Goal: Transaction & Acquisition: Purchase product/service

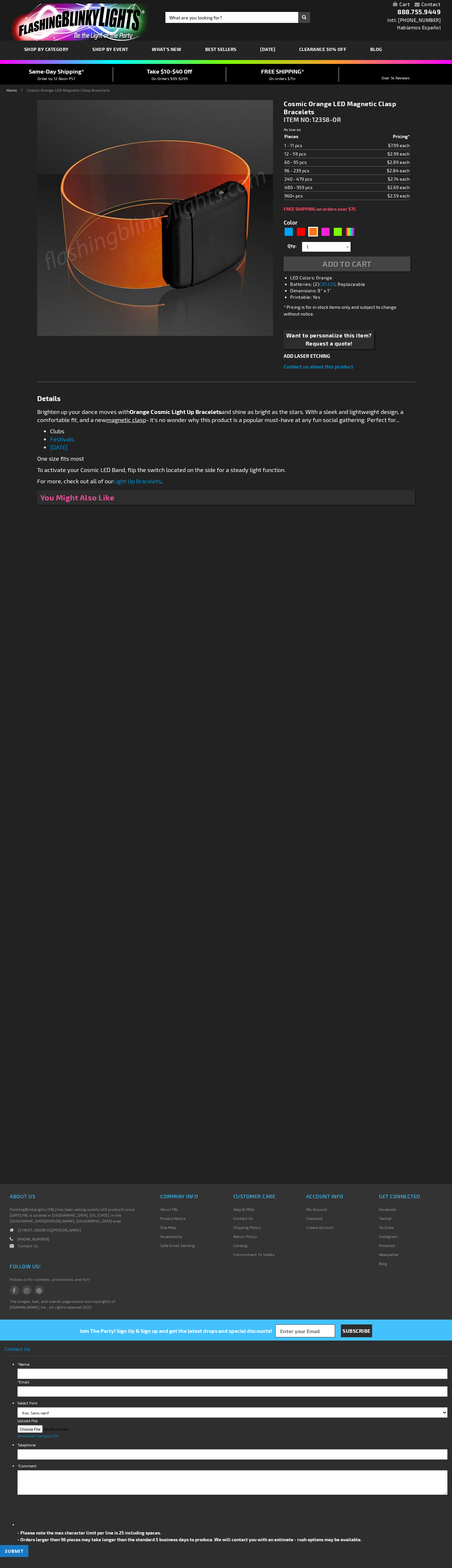
type input "5637"
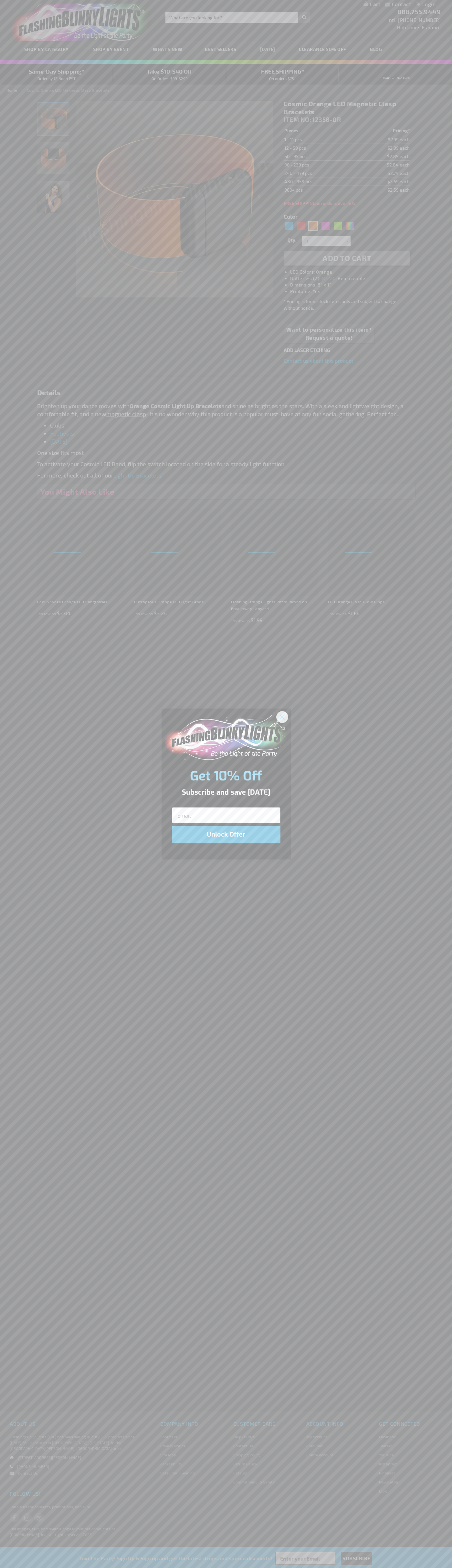
click at [282, 716] on icon "Close dialog" at bounding box center [281, 716] width 4 height 4
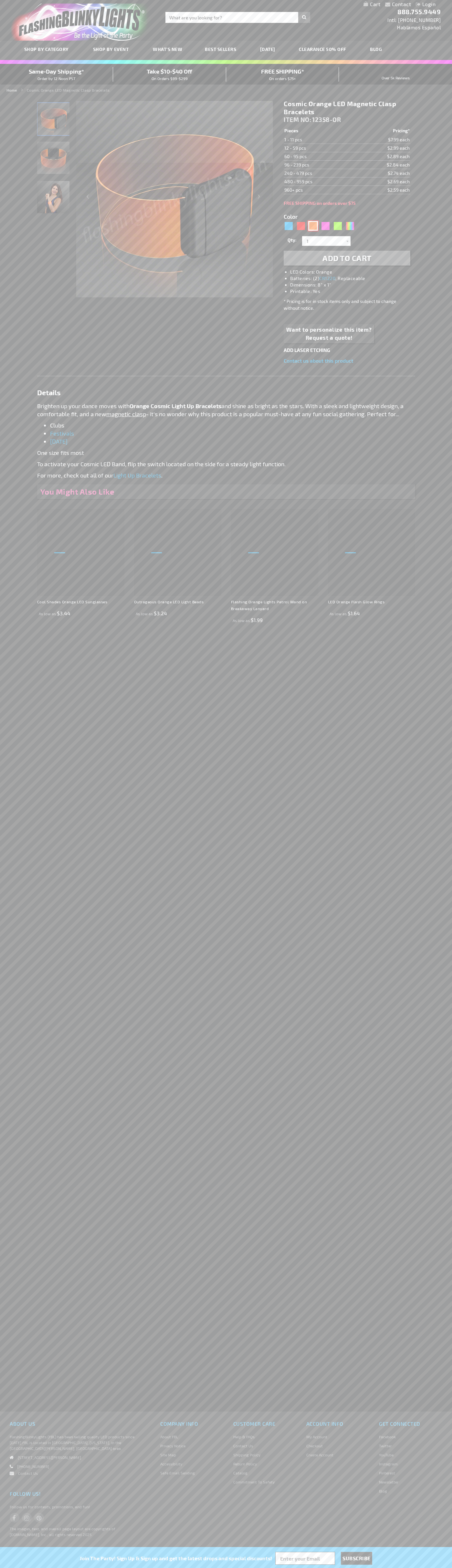
click at [313, 226] on div "Orange" at bounding box center [313, 226] width 10 height 10
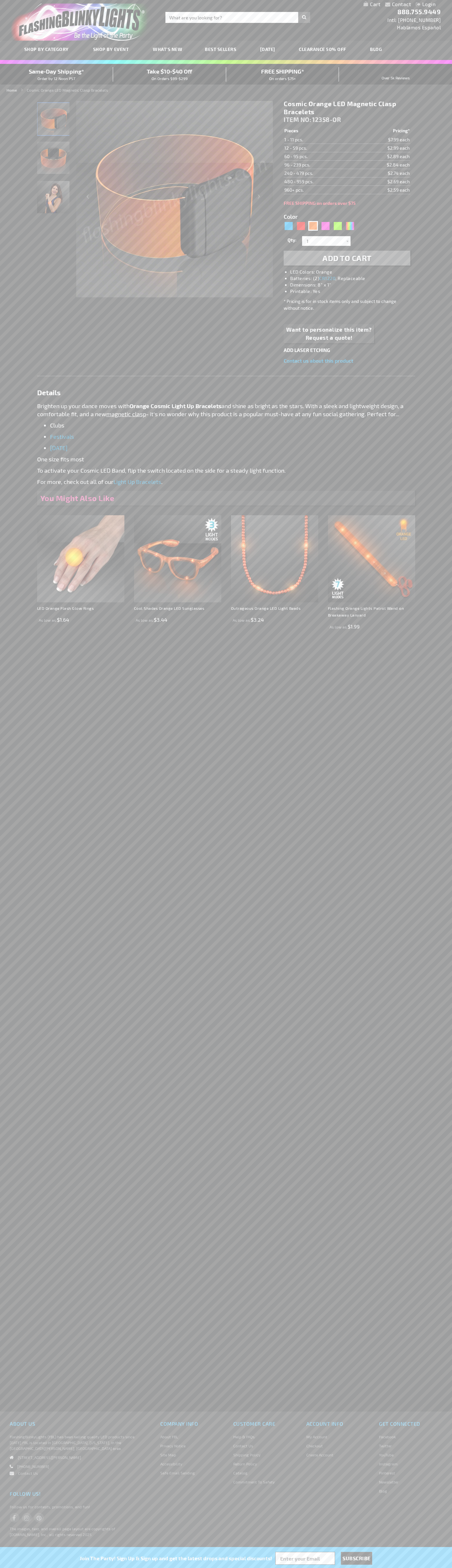
click at [347, 258] on span "Add to Cart" at bounding box center [347, 257] width 49 height 9
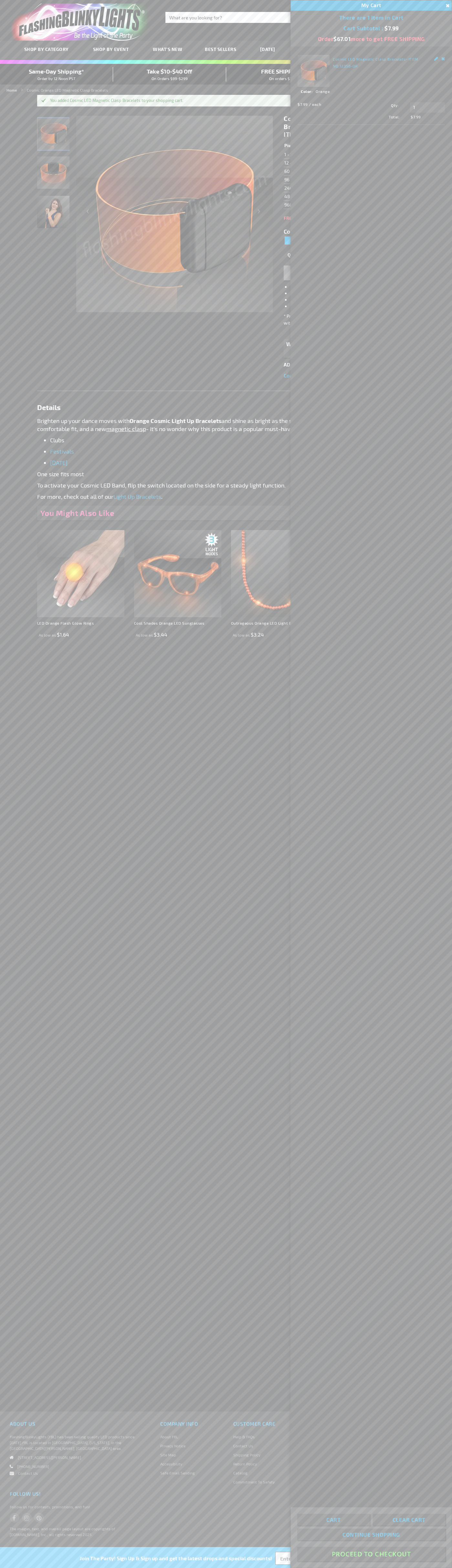
click at [371, 1554] on button "Proceed To Checkout" at bounding box center [371, 1554] width 148 height 15
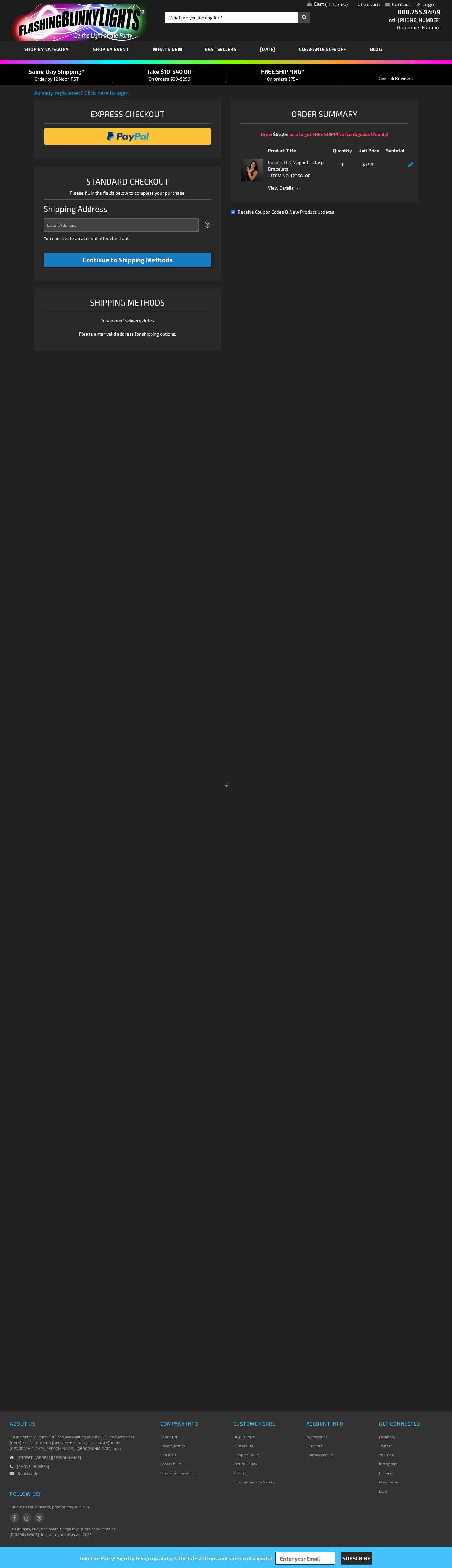
select select "US"
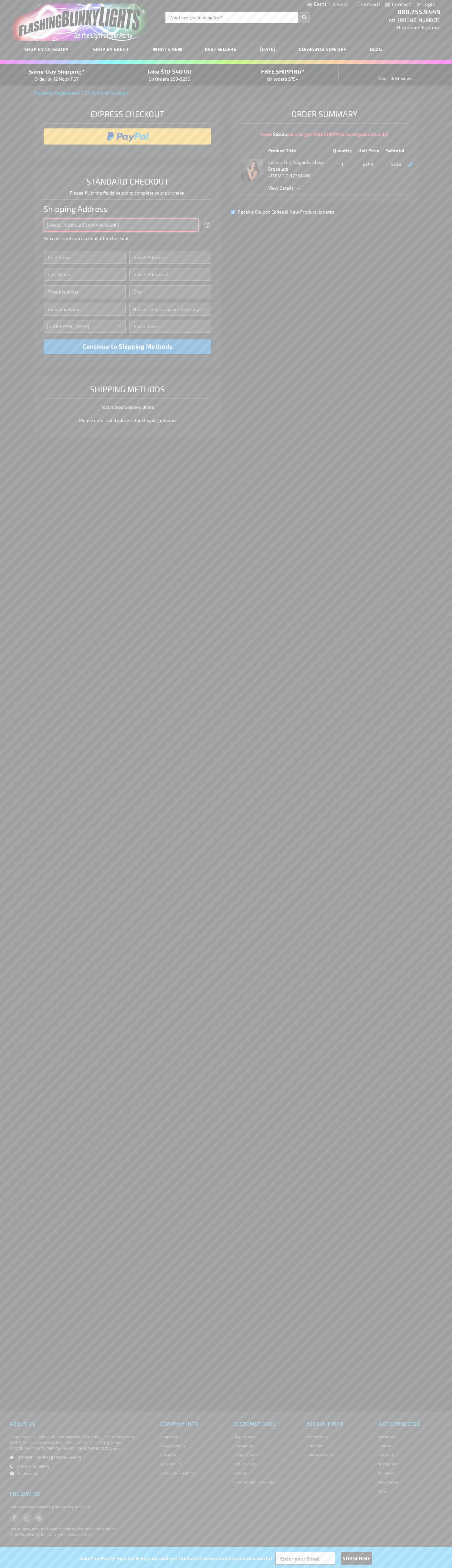
type input "johnsmith005@storebotmail.joonix.net"
type input "John"
type input "2590 Pearl Street"
type input "First floor"
type input "boulder"
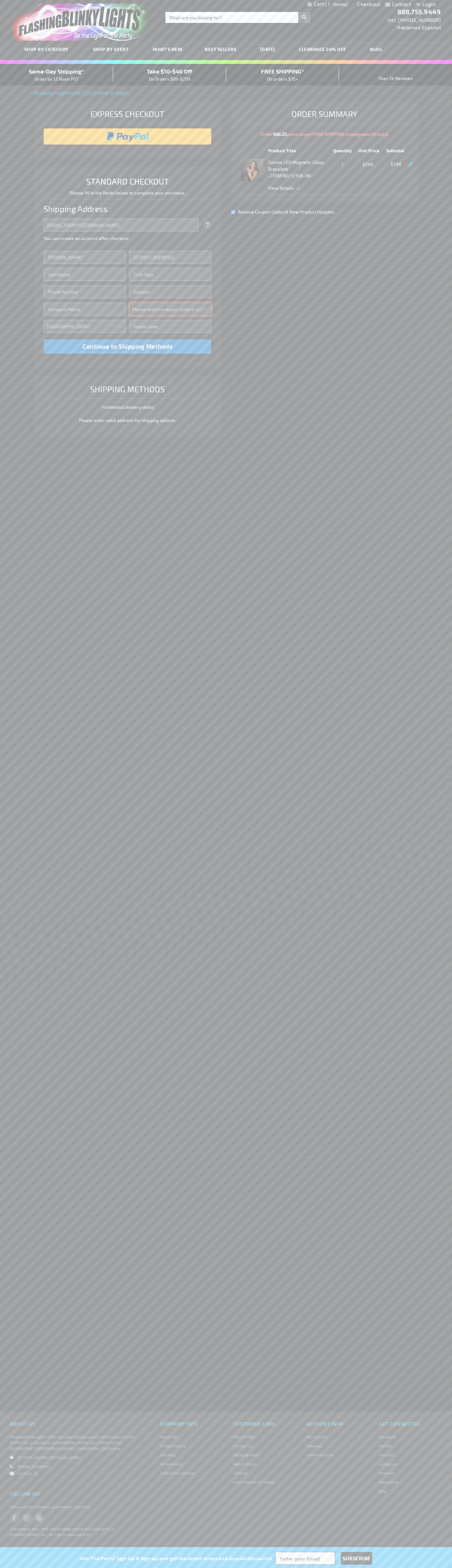
select select "13"
type input "80302"
type input "Smith"
type input "6502530000"
type input "John Smith"
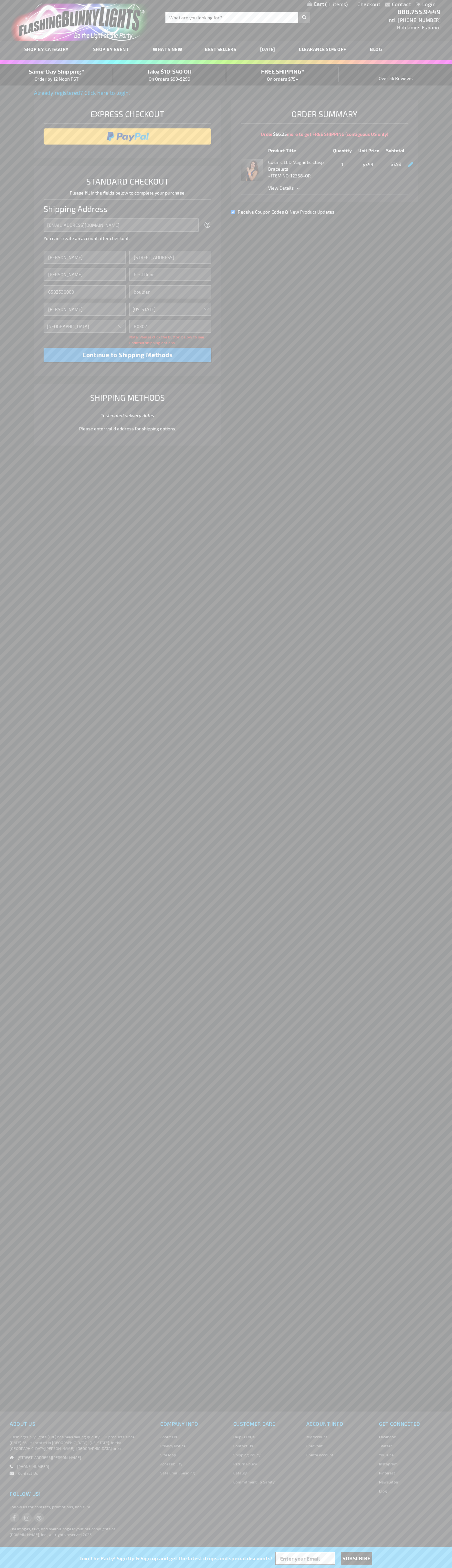
click at [57, 75] on div "Same-Day Shipping* Order by 12 Noon PST" at bounding box center [57, 74] width 113 height 15
click at [127, 136] on input "image" at bounding box center [127, 136] width 161 height 13
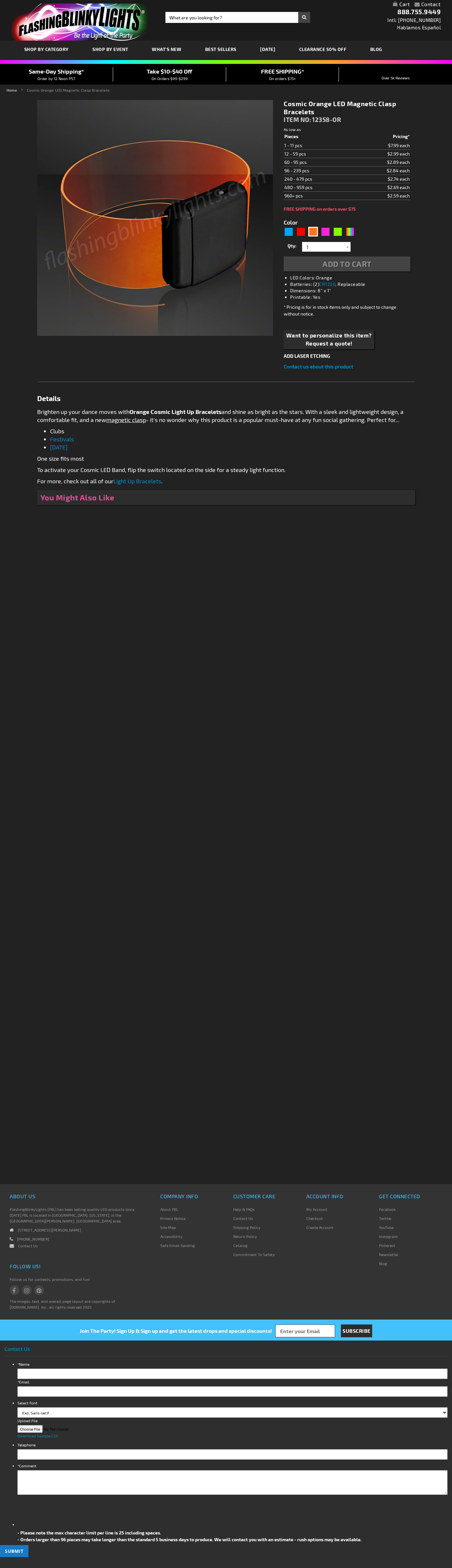
type input "5637"
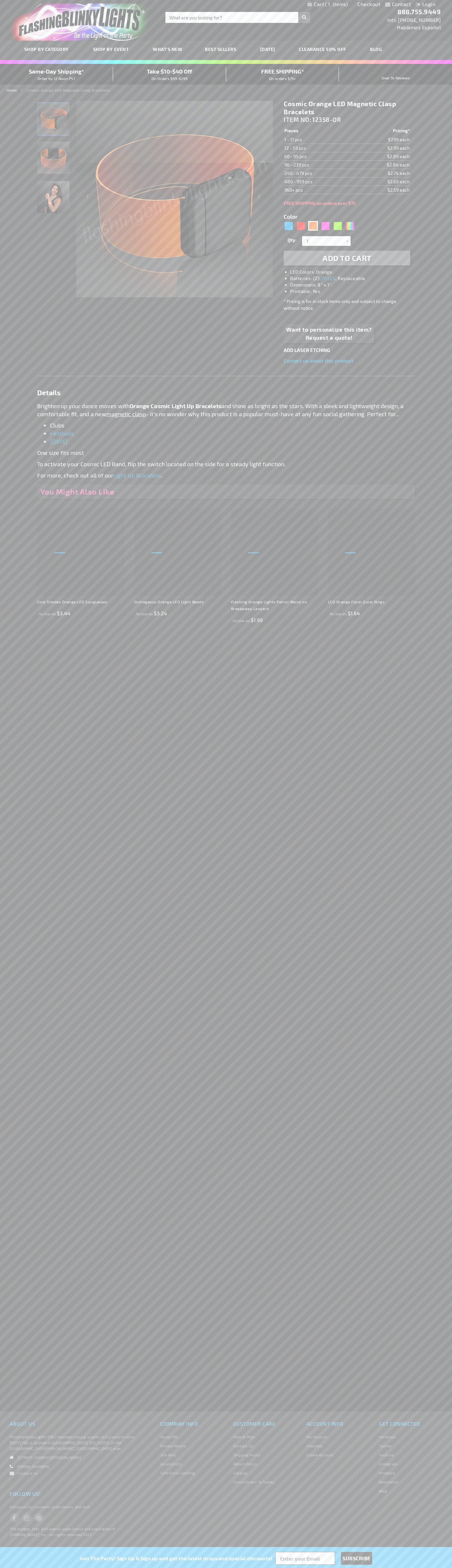
click at [327, 4] on span "1" at bounding box center [336, 4] width 23 height 6
